Goal: Communication & Community: Share content

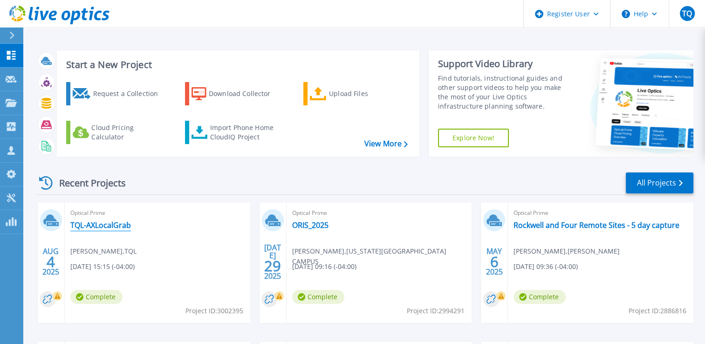
click at [93, 226] on link "TQL-AXLocalGrab" at bounding box center [100, 224] width 61 height 9
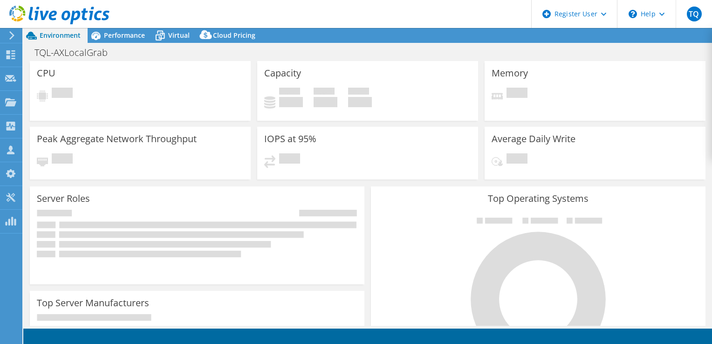
select select "USD"
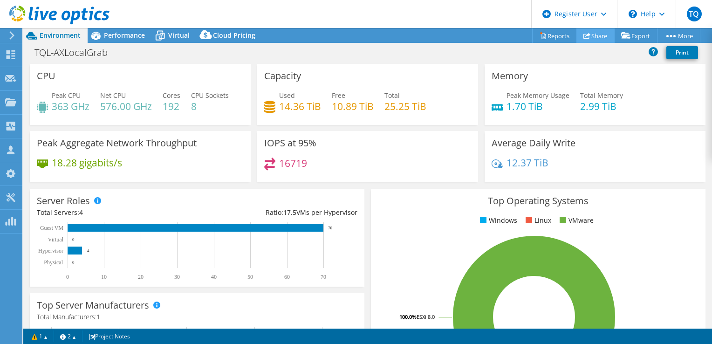
click at [587, 36] on link "Share" at bounding box center [595, 35] width 38 height 14
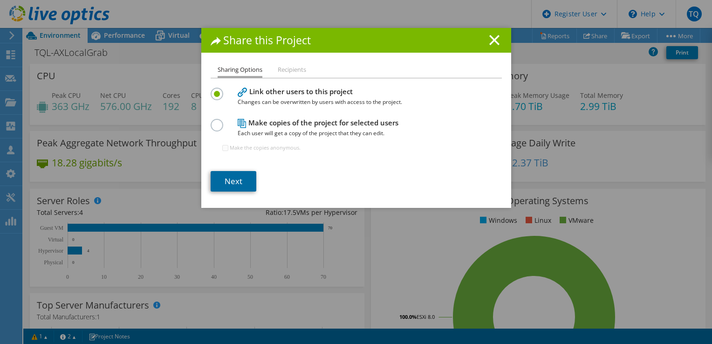
click at [236, 183] on link "Next" at bounding box center [234, 181] width 46 height 20
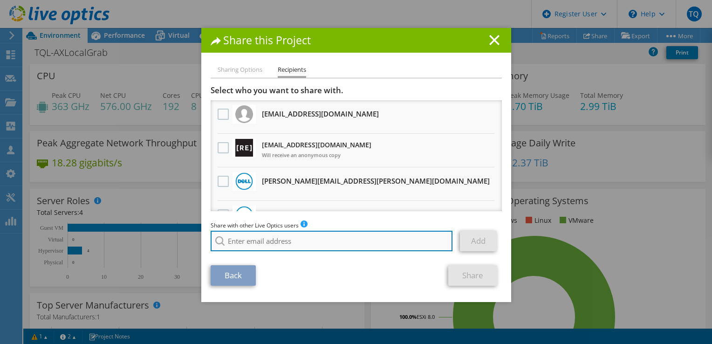
click at [237, 241] on input "search" at bounding box center [332, 241] width 242 height 20
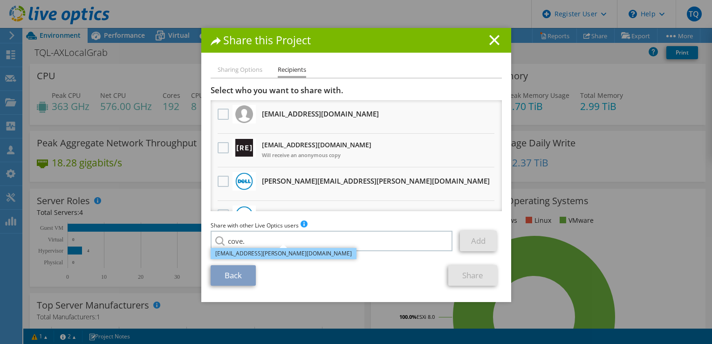
click at [241, 251] on li "Cove.Headley@dell.com" at bounding box center [284, 253] width 146 height 11
type input "Cove.Headley@dell.com"
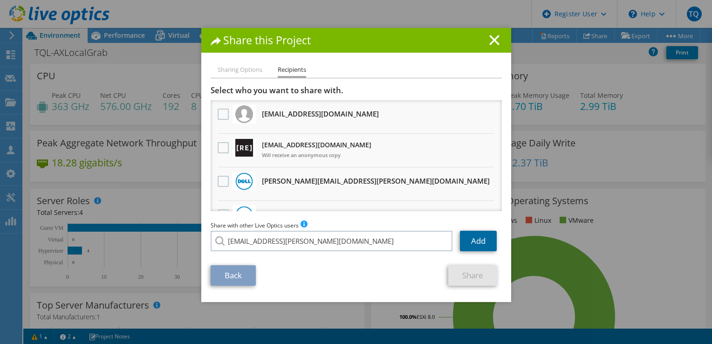
click at [473, 238] on link "Add" at bounding box center [478, 241] width 37 height 20
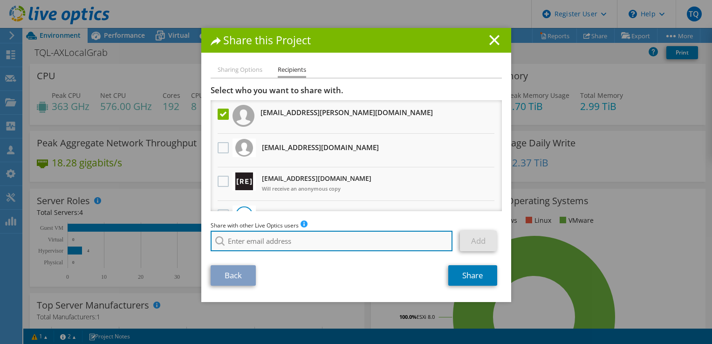
click at [267, 242] on input "search" at bounding box center [332, 241] width 242 height 20
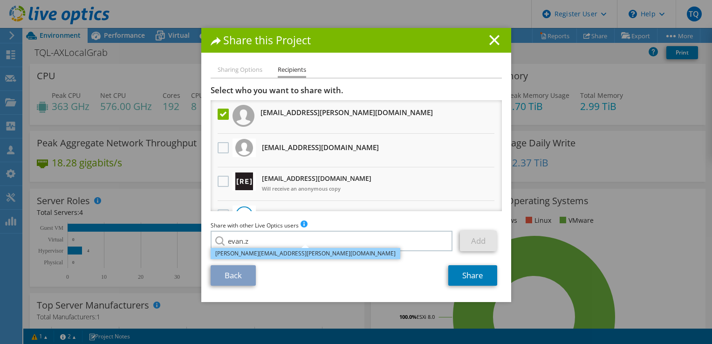
click at [247, 253] on li "Evan.Zumwalt@dell.com" at bounding box center [306, 253] width 190 height 11
type input "Evan.Zumwalt@dell.com"
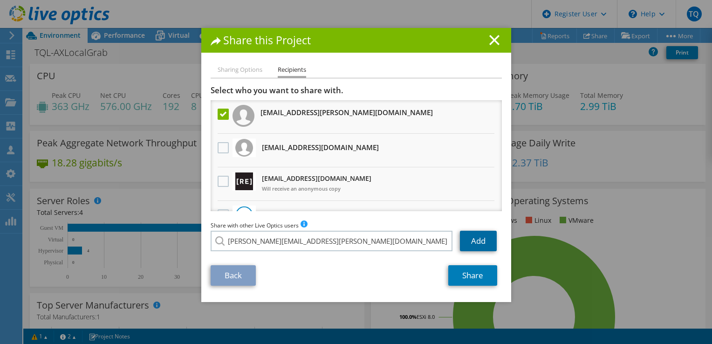
click at [472, 244] on link "Add" at bounding box center [478, 241] width 37 height 20
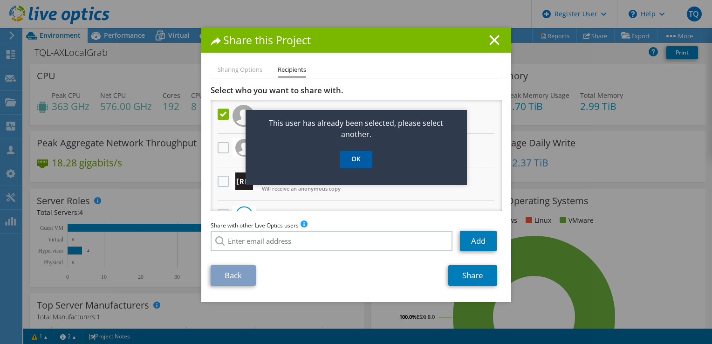
click at [359, 163] on link "OK" at bounding box center [356, 159] width 33 height 17
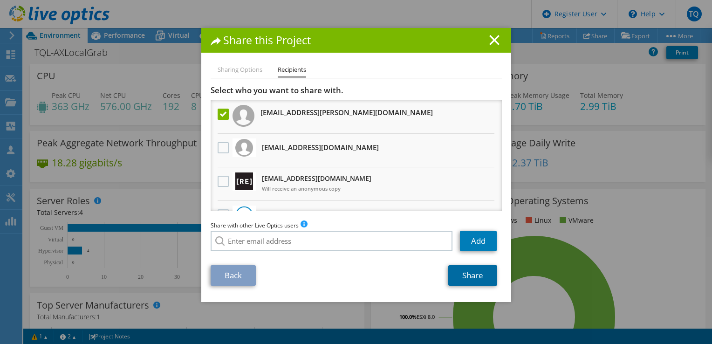
click at [469, 275] on link "Share" at bounding box center [472, 275] width 49 height 20
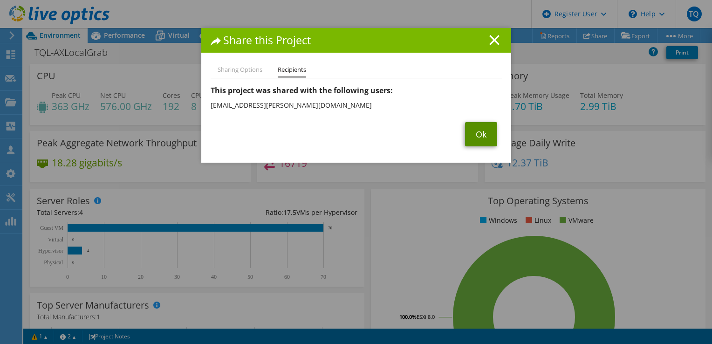
click at [480, 134] on link "Ok" at bounding box center [481, 134] width 32 height 24
